Goal: Information Seeking & Learning: Find specific fact

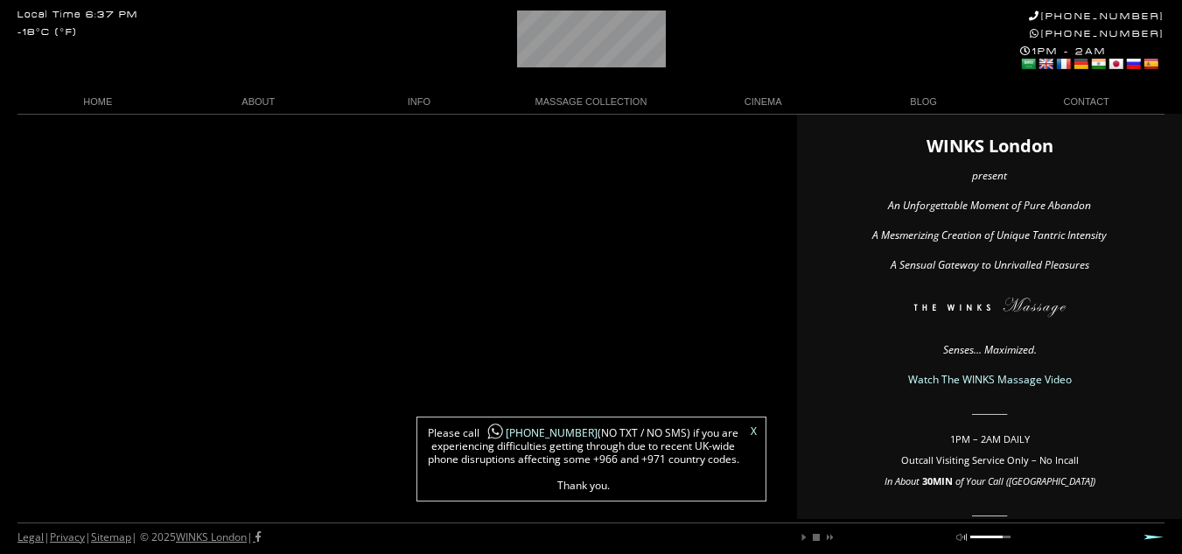
scroll to position [0, 8]
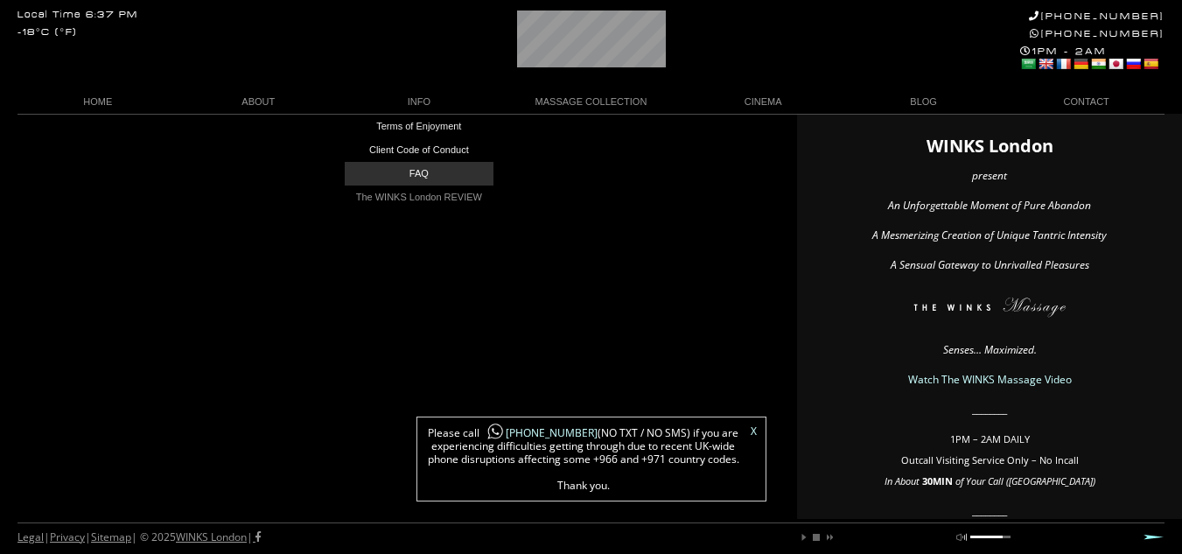
click at [424, 172] on link "FAQ" at bounding box center [419, 174] width 149 height 24
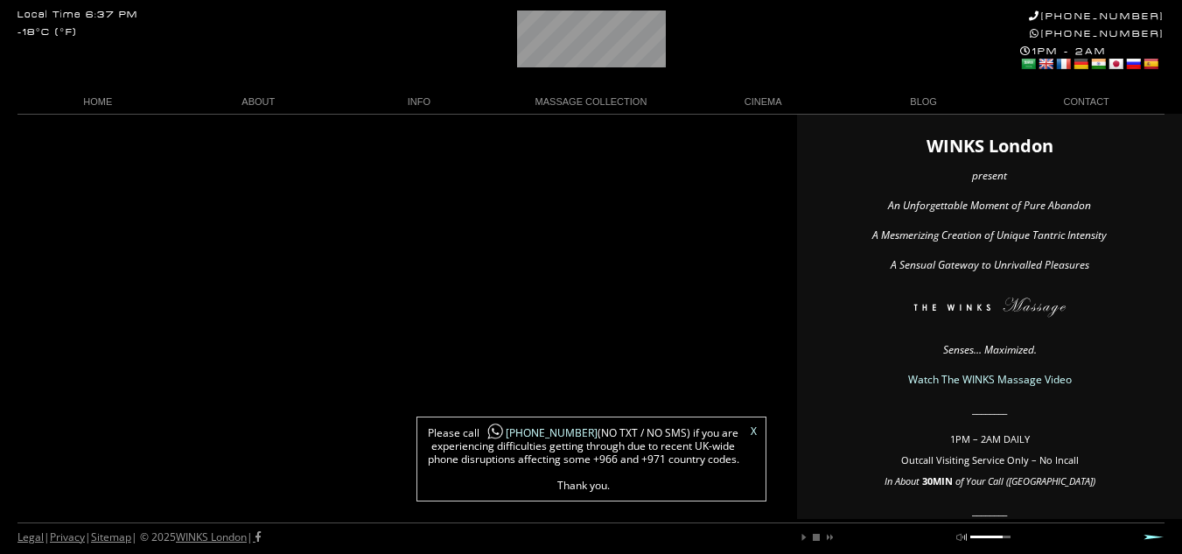
scroll to position [0, 74]
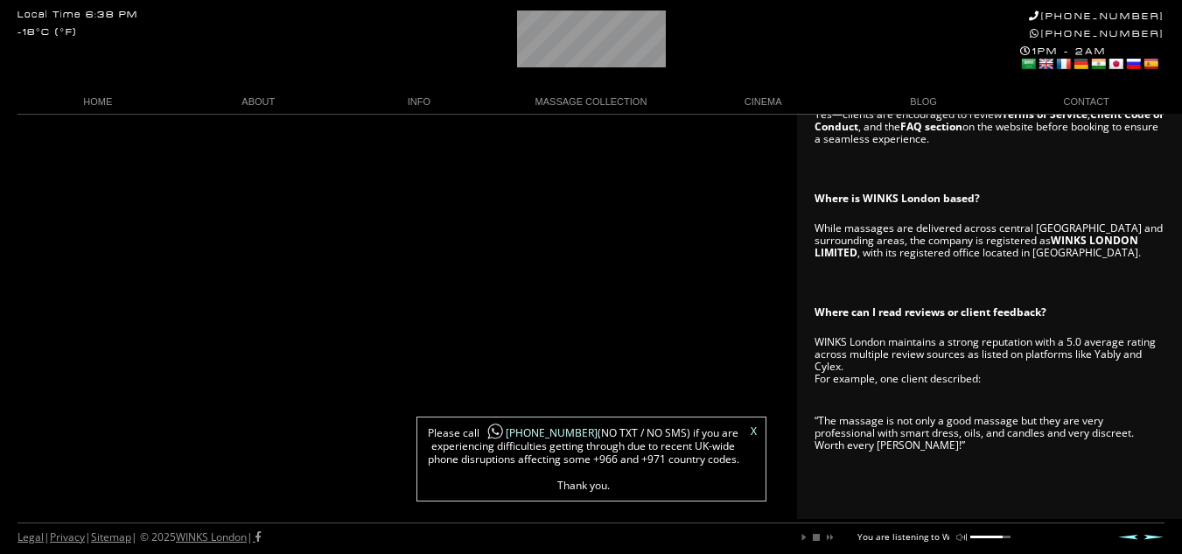
scroll to position [1224, 0]
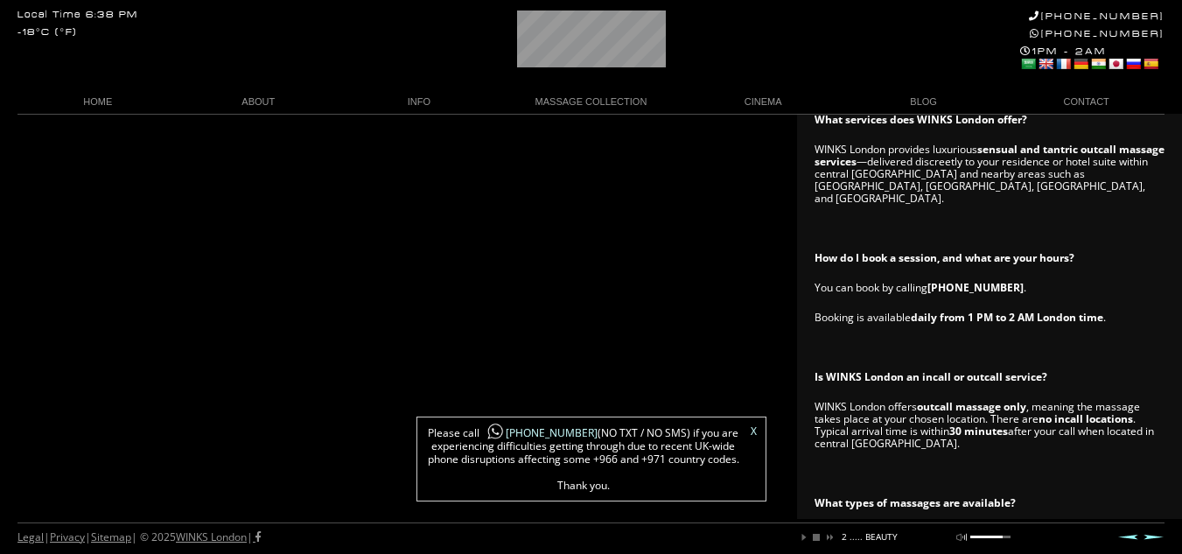
drag, startPoint x: 1194, startPoint y: 461, endPoint x: 1182, endPoint y: 235, distance: 226.9
click at [1181, 235] on div "Do WINKS London operate an in-call / walk-in facility? NO. Our WINKS Masseuses …" at bounding box center [989, 492] width 385 height 1735
